Goal: Find specific page/section: Find specific page/section

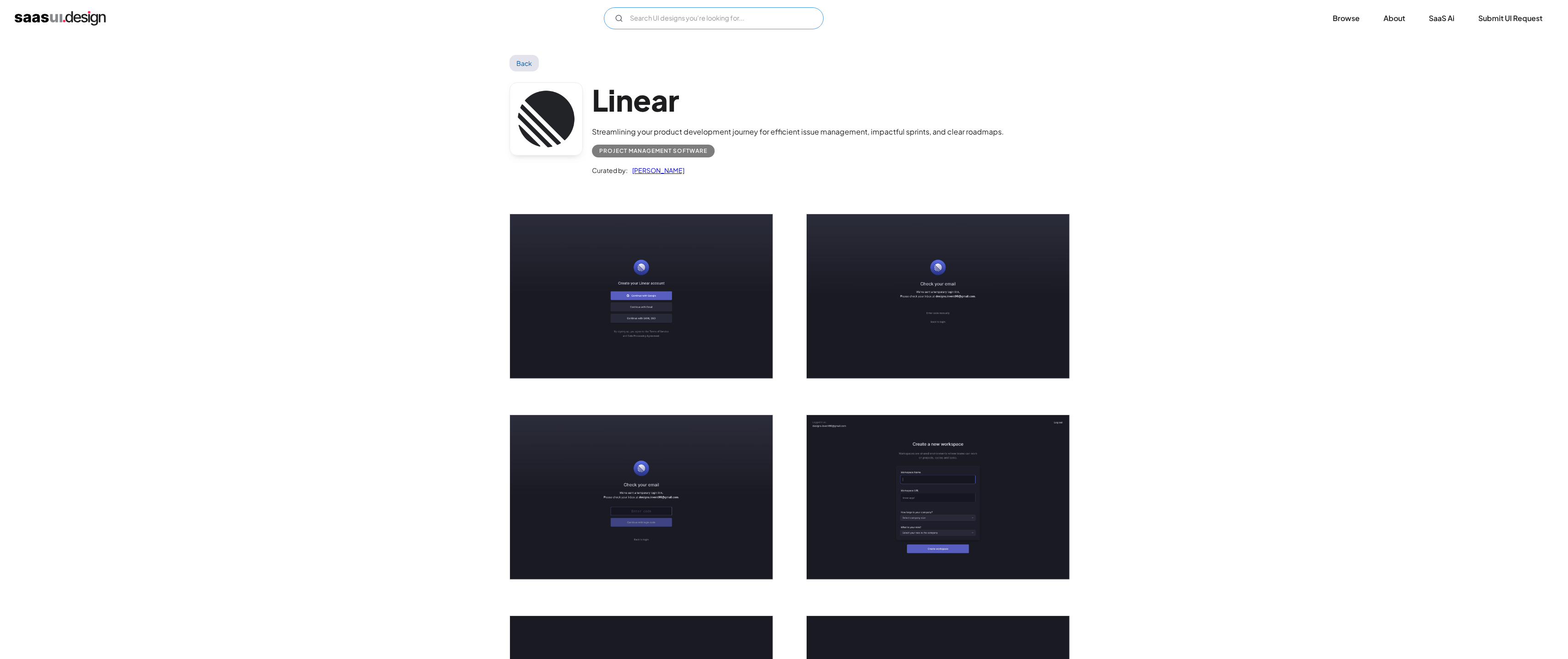
click at [673, 19] on input "Email Form" at bounding box center [713, 18] width 220 height 22
click at [692, 19] on input "shadow dragon" at bounding box center [713, 18] width 220 height 22
type input "shadow dragon"
click at [716, 64] on div "Back" at bounding box center [784, 63] width 550 height 16
click at [618, 19] on icon "Email Form" at bounding box center [619, 18] width 9 height 9
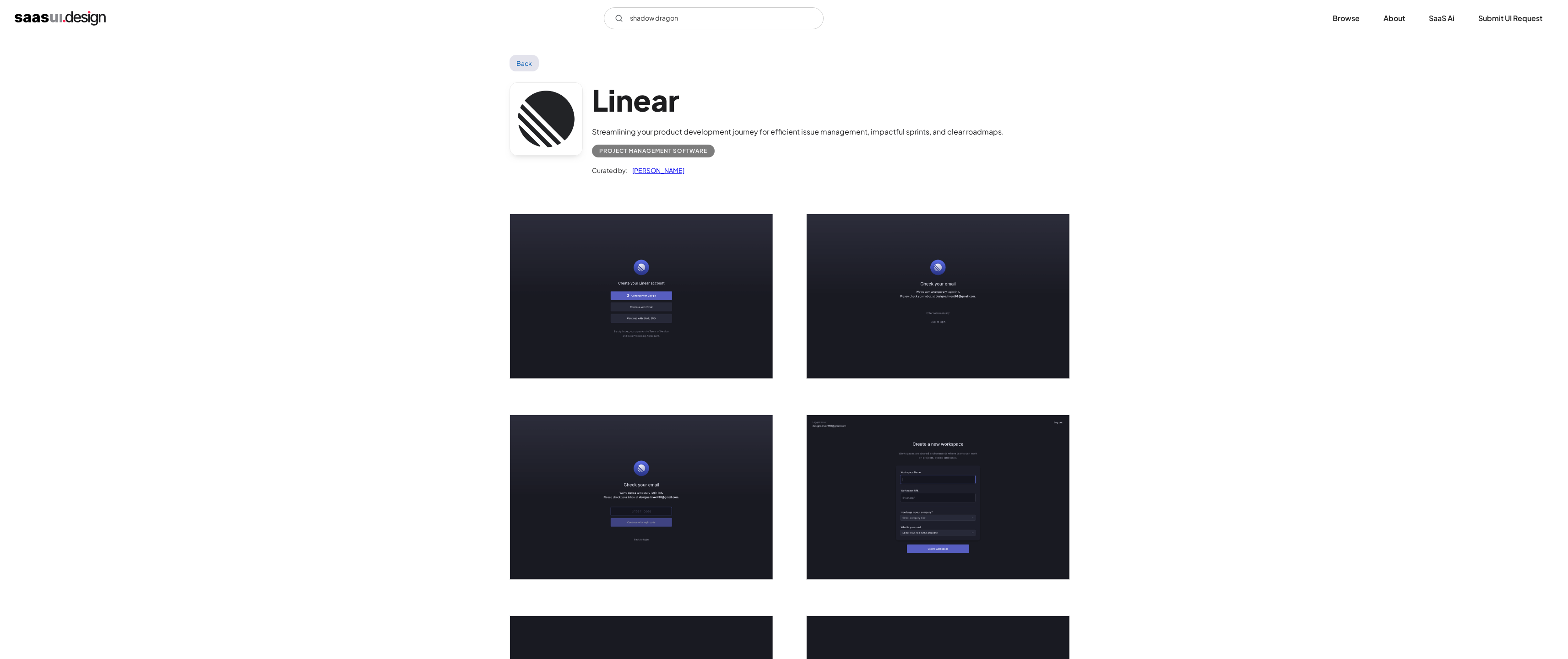
click at [57, 19] on img "home" at bounding box center [60, 18] width 91 height 15
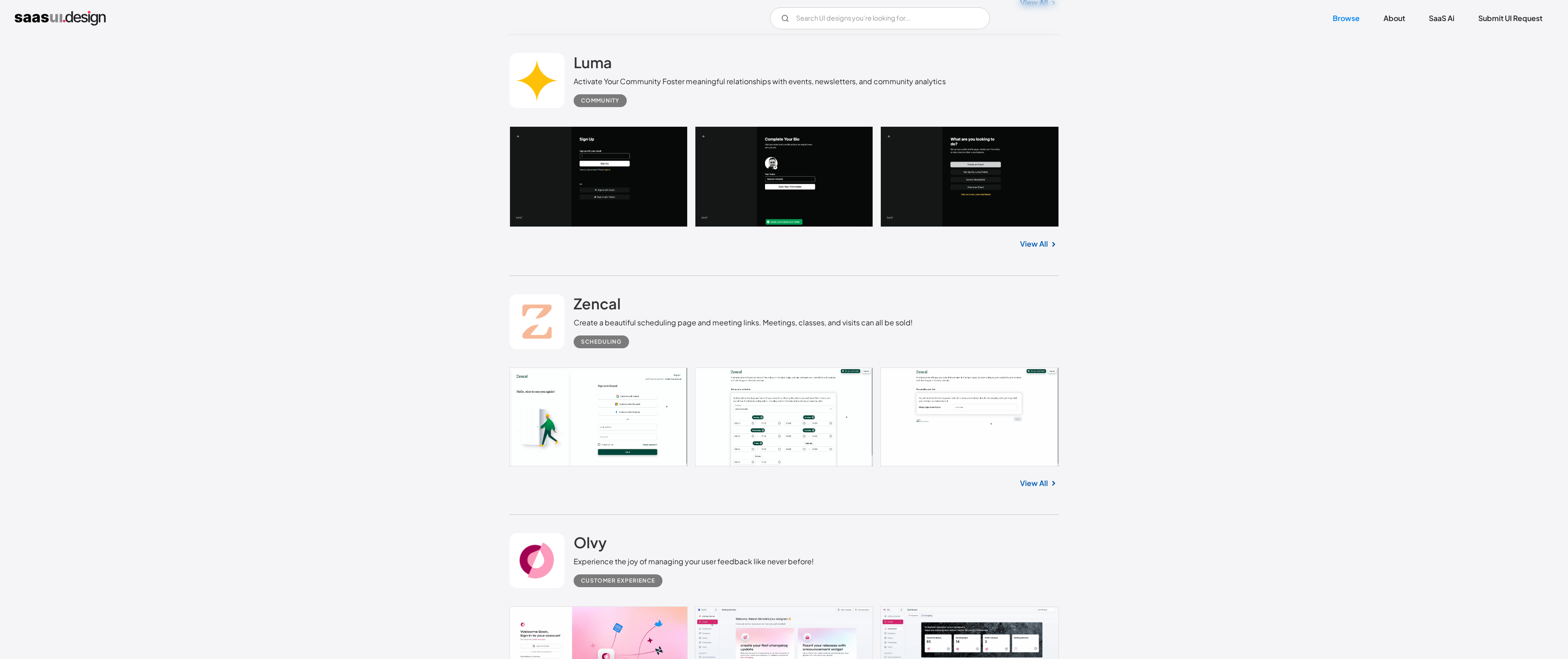
scroll to position [911, 0]
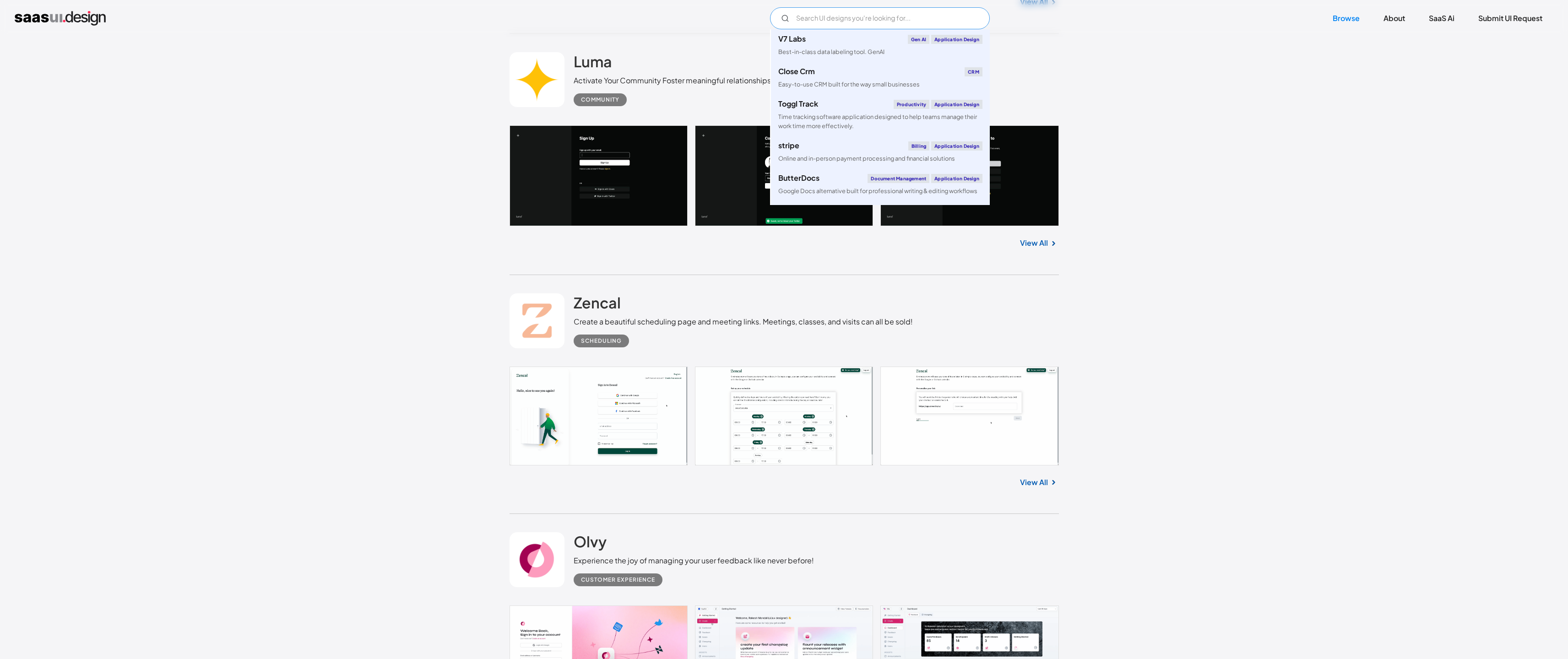
click at [854, 21] on input "Email Form" at bounding box center [880, 18] width 220 height 22
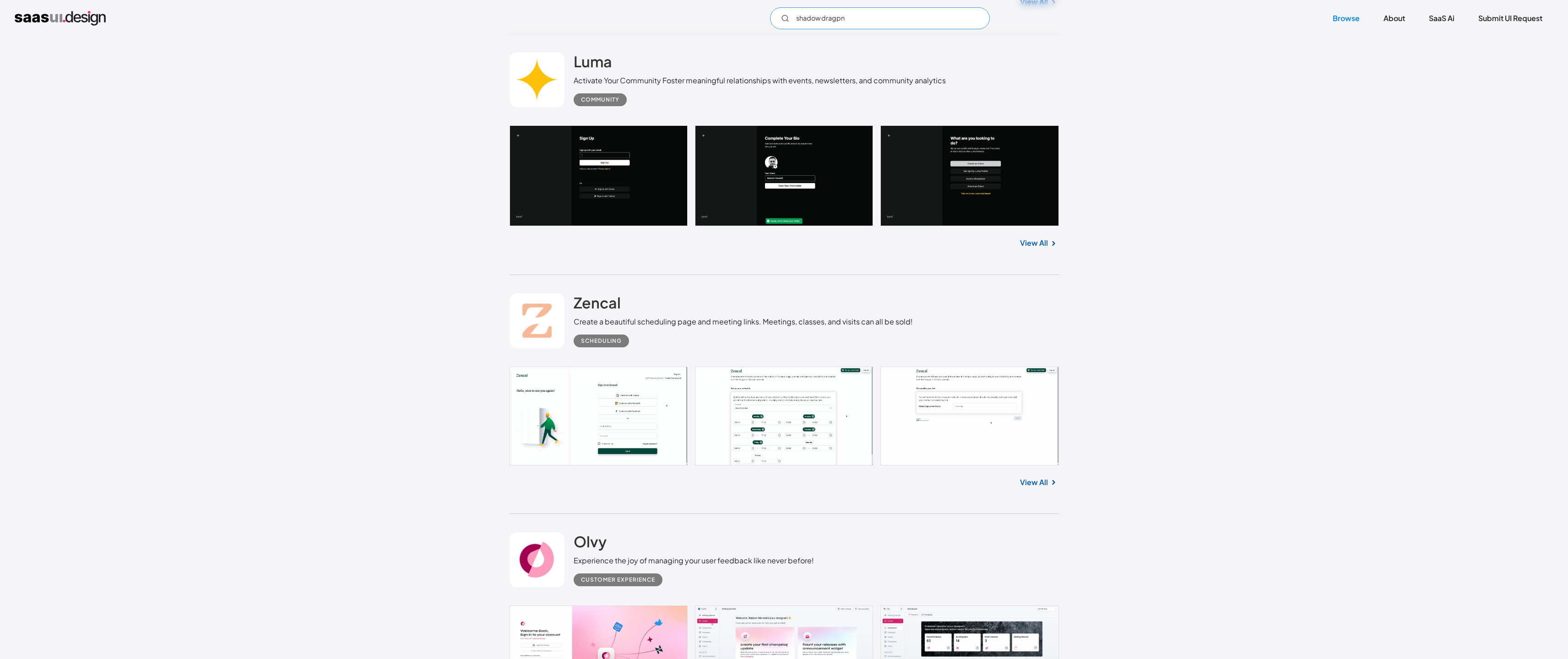
click at [840, 21] on input "shadow dragpn" at bounding box center [880, 18] width 220 height 22
type input "shadow dragpn"
click at [1342, 16] on link "Browse" at bounding box center [1346, 18] width 49 height 20
